Goal: Task Accomplishment & Management: Manage account settings

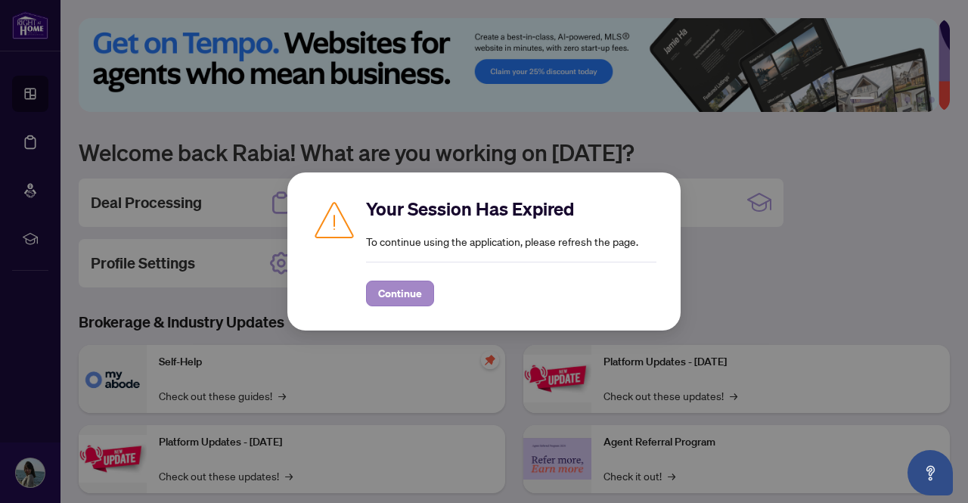
drag, startPoint x: 363, startPoint y: 294, endPoint x: 388, endPoint y: 300, distance: 25.7
click at [388, 300] on div "Your Session Has Expired To continue using the application, please refresh the …" at bounding box center [484, 252] width 345 height 110
click at [388, 300] on span "Continue" at bounding box center [400, 293] width 44 height 24
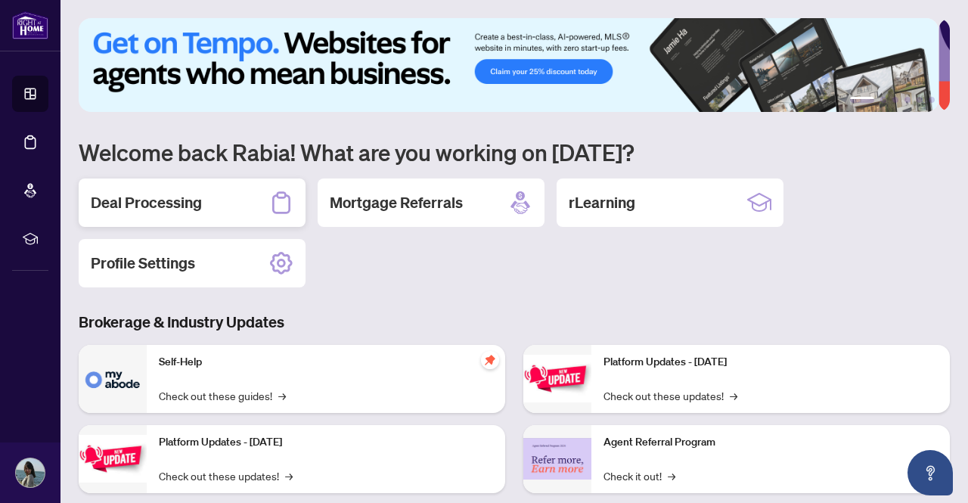
click at [233, 185] on div "Deal Processing" at bounding box center [192, 203] width 227 height 48
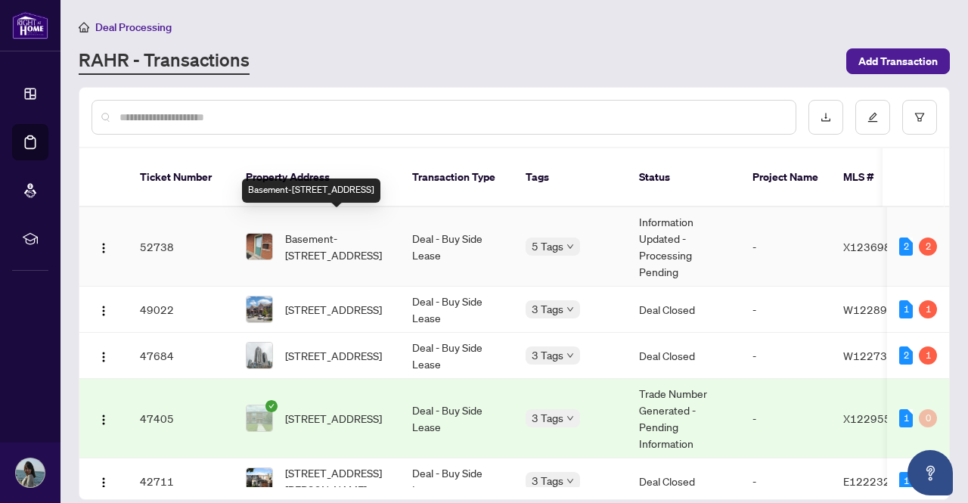
click at [319, 230] on span "Basement-456 Speedvale ( Basement ) Ave, Guelph, Ontario N1E 1P1, Canada" at bounding box center [336, 246] width 103 height 33
